Goal: Task Accomplishment & Management: Complete application form

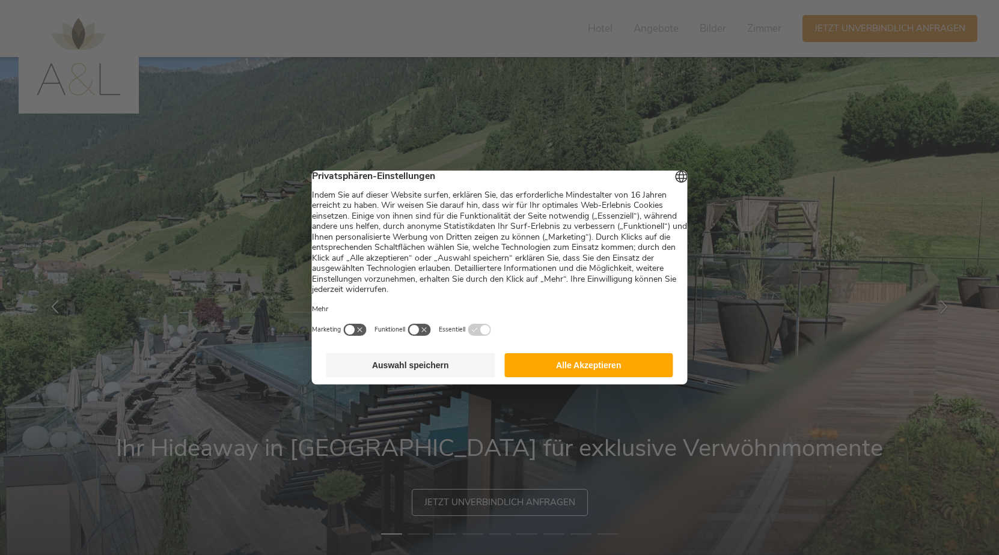
click at [574, 367] on button "Alle Akzeptieren" at bounding box center [588, 365] width 169 height 24
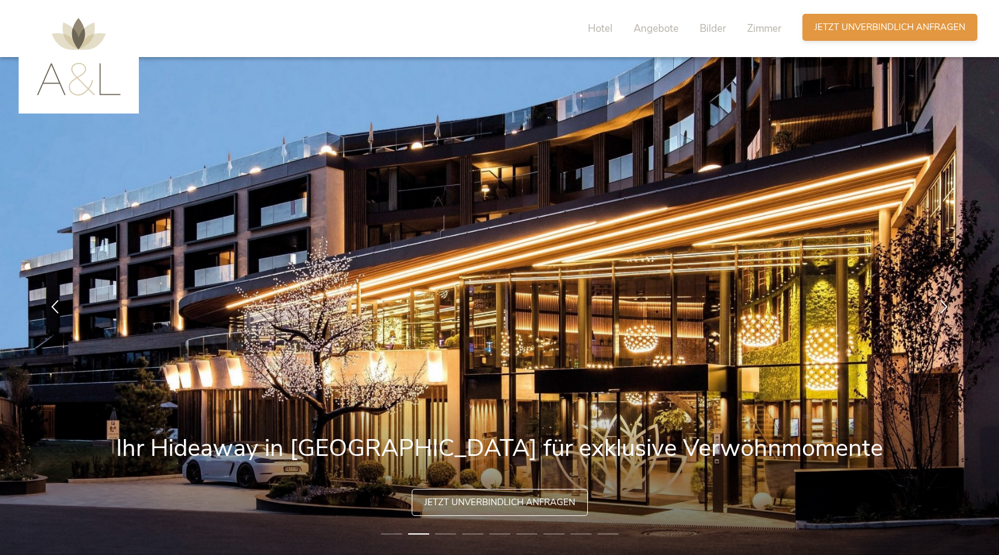
click at [888, 24] on span "Jetzt unverbindlich anfragen" at bounding box center [889, 27] width 151 height 13
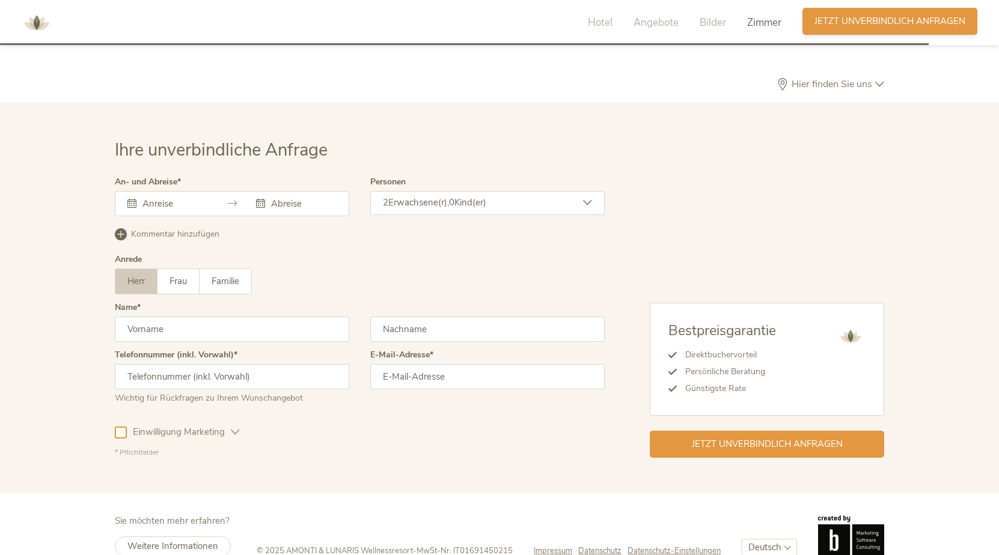
scroll to position [3597, 0]
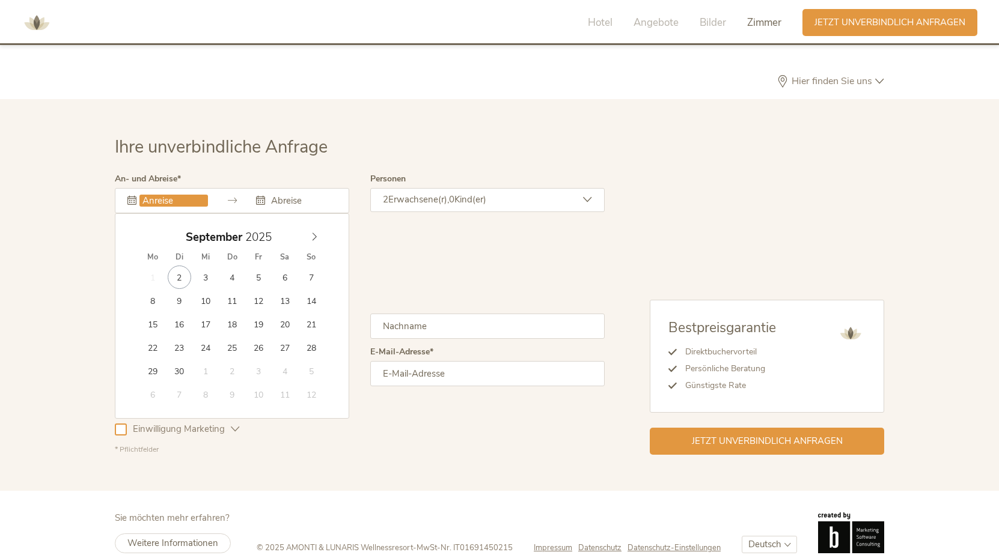
click at [172, 195] on input "text" at bounding box center [173, 201] width 68 height 12
click at [311, 233] on icon at bounding box center [314, 237] width 8 height 8
click at [312, 233] on icon at bounding box center [314, 237] width 8 height 8
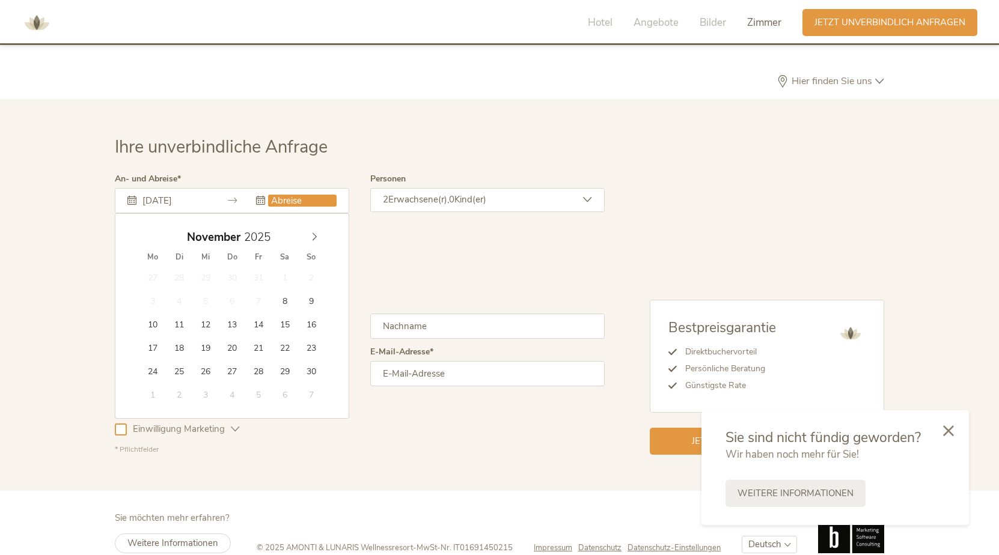
click at [190, 195] on input "[DATE]" at bounding box center [173, 201] width 68 height 12
type input "[DATE]"
click at [297, 195] on input "text" at bounding box center [302, 201] width 68 height 12
type input "[DATE]"
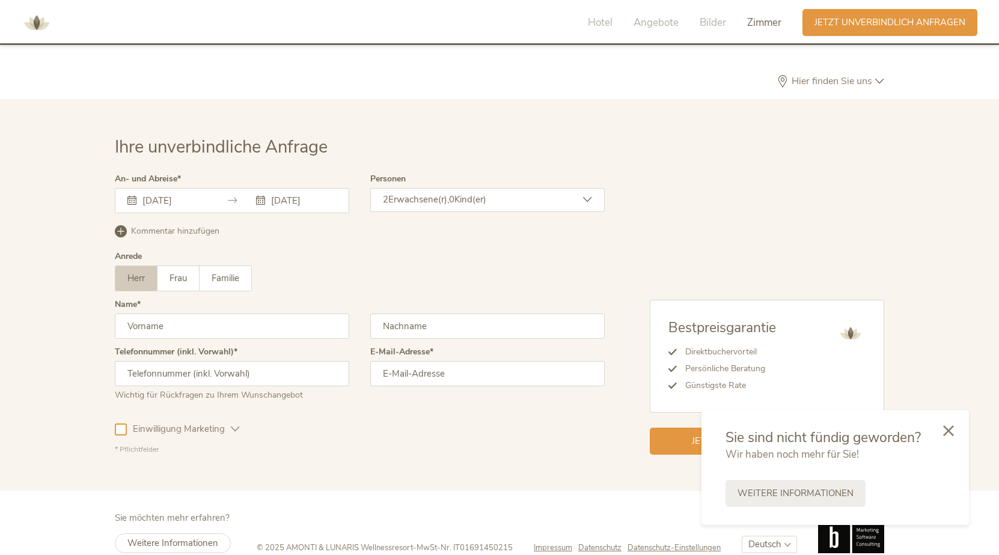
click at [176, 314] on input "text" at bounding box center [232, 326] width 234 height 25
type input "[PERSON_NAME]"
type input "Haßlwanter"
type input "[PHONE_NUMBER]"
type input "[PERSON_NAME][EMAIL_ADDRESS][DOMAIN_NAME]"
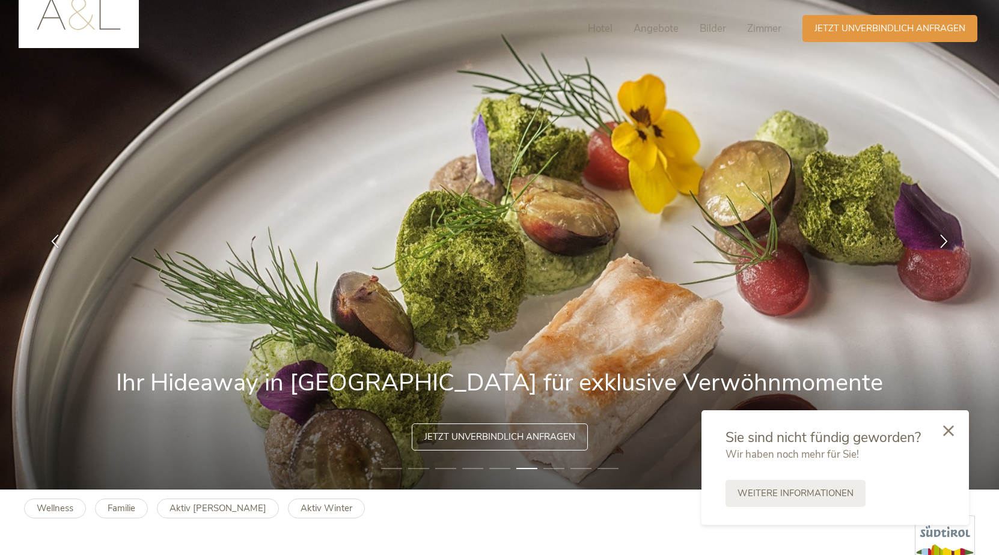
scroll to position [0, 0]
